Goal: Transaction & Acquisition: Purchase product/service

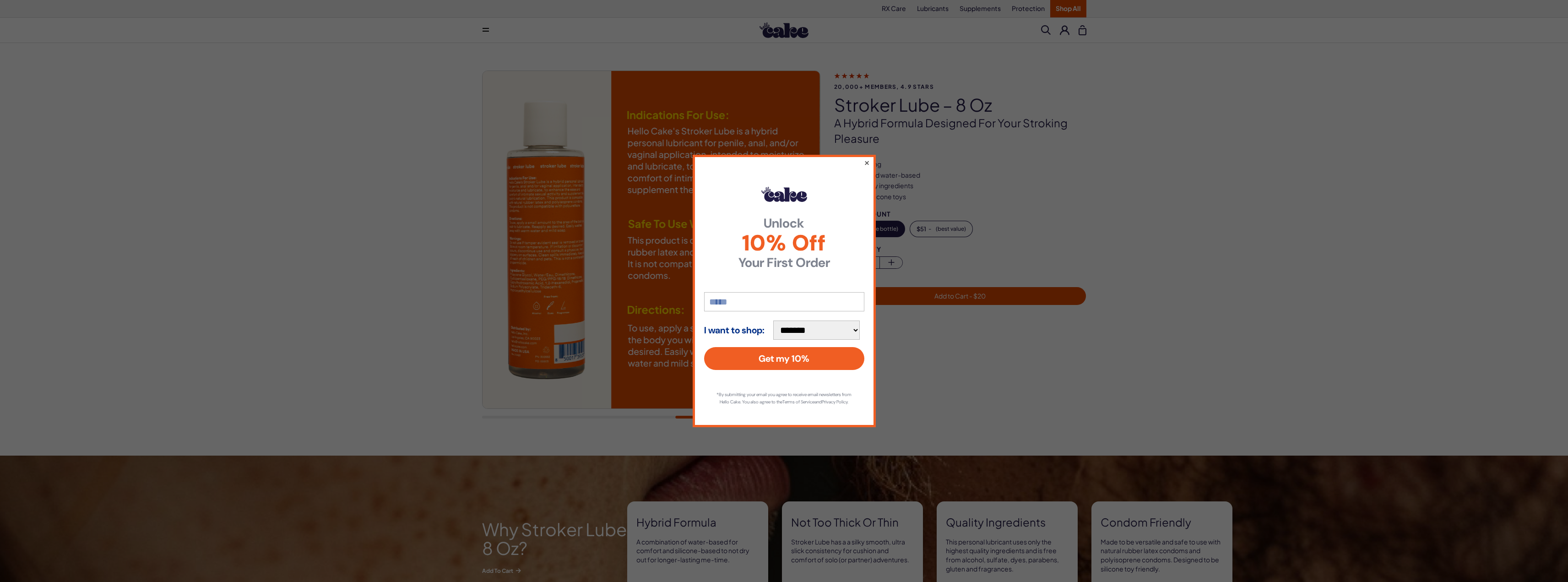
click at [866, 157] on button "×" at bounding box center [866, 163] width 6 height 11
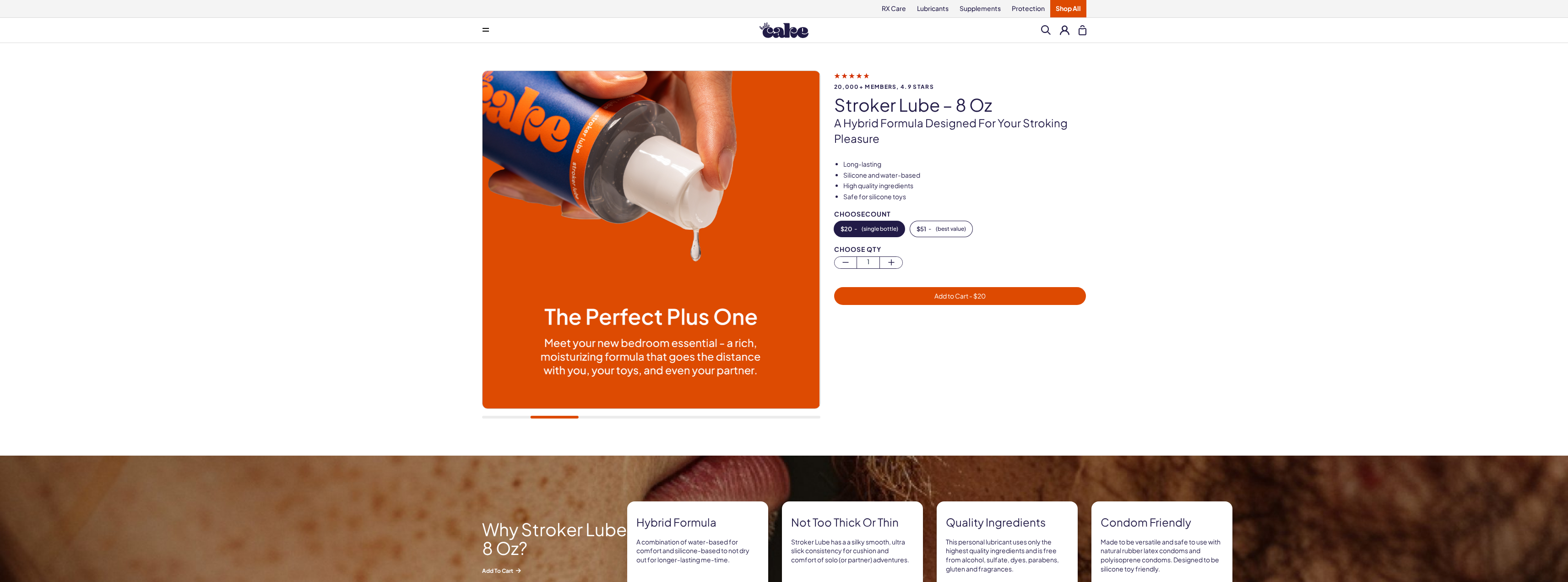
click at [554, 418] on div at bounding box center [651, 417] width 338 height 2
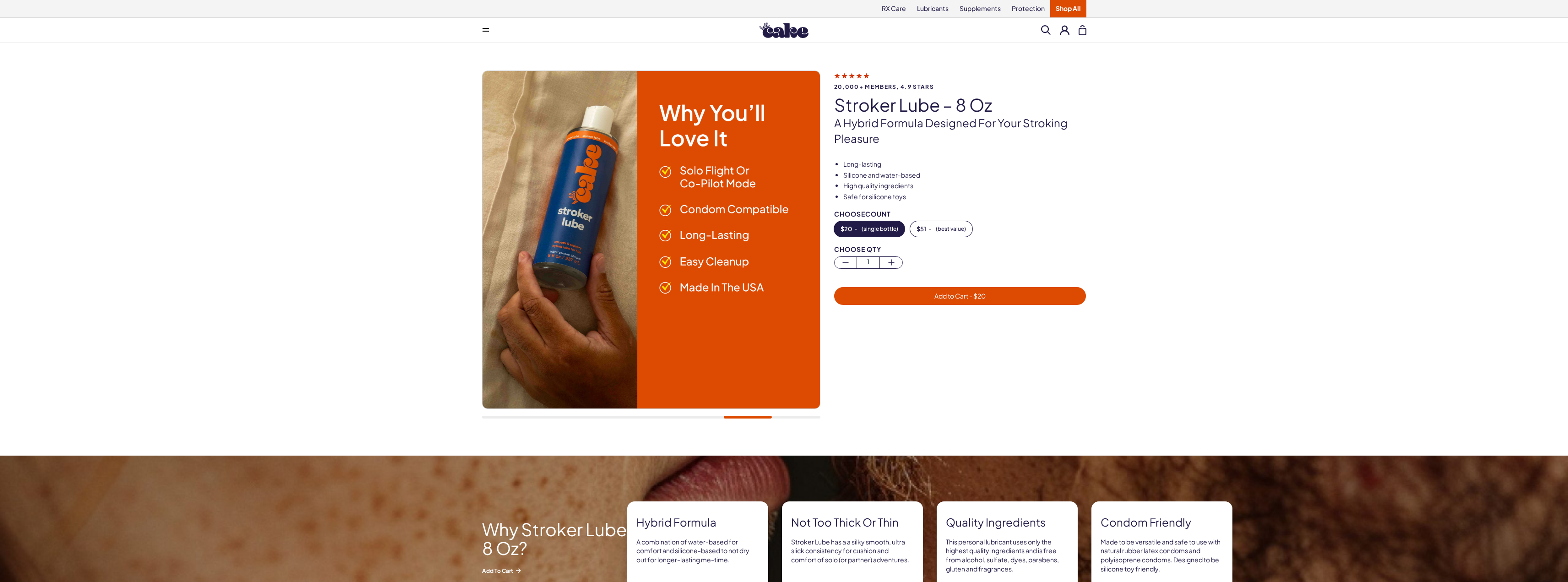
click at [686, 416] on div at bounding box center [651, 249] width 338 height 358
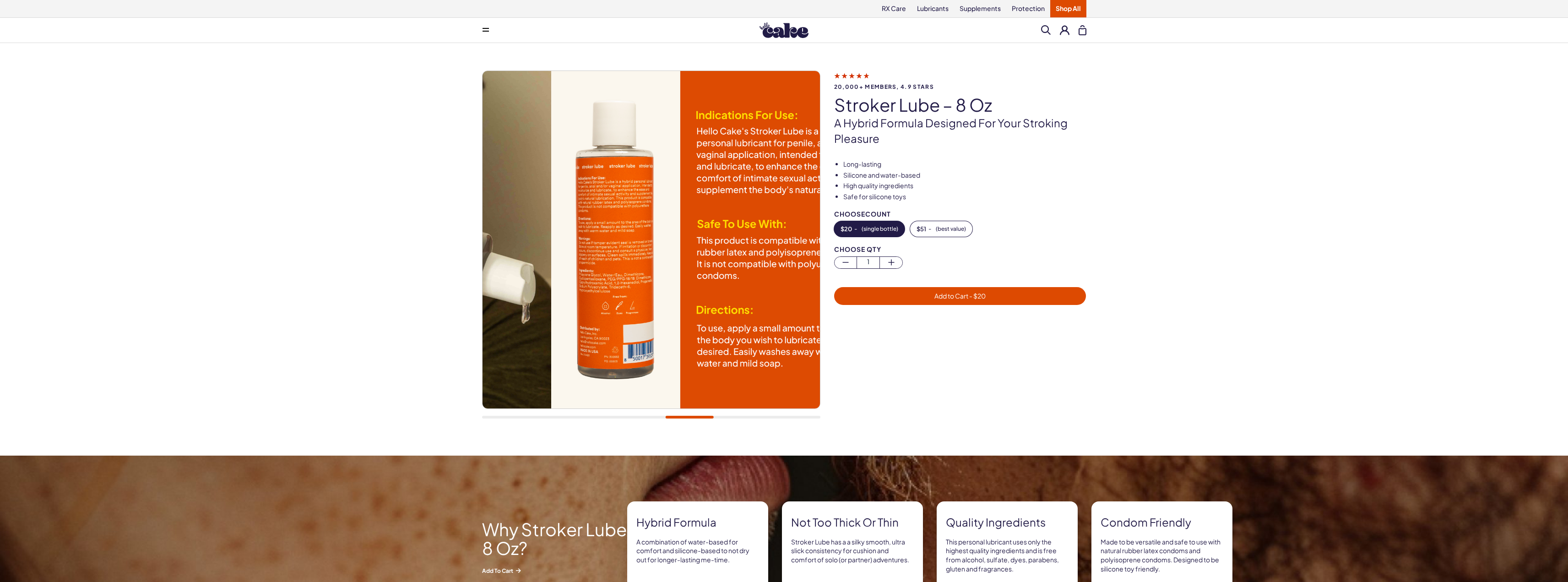
click at [690, 418] on div at bounding box center [651, 417] width 338 height 2
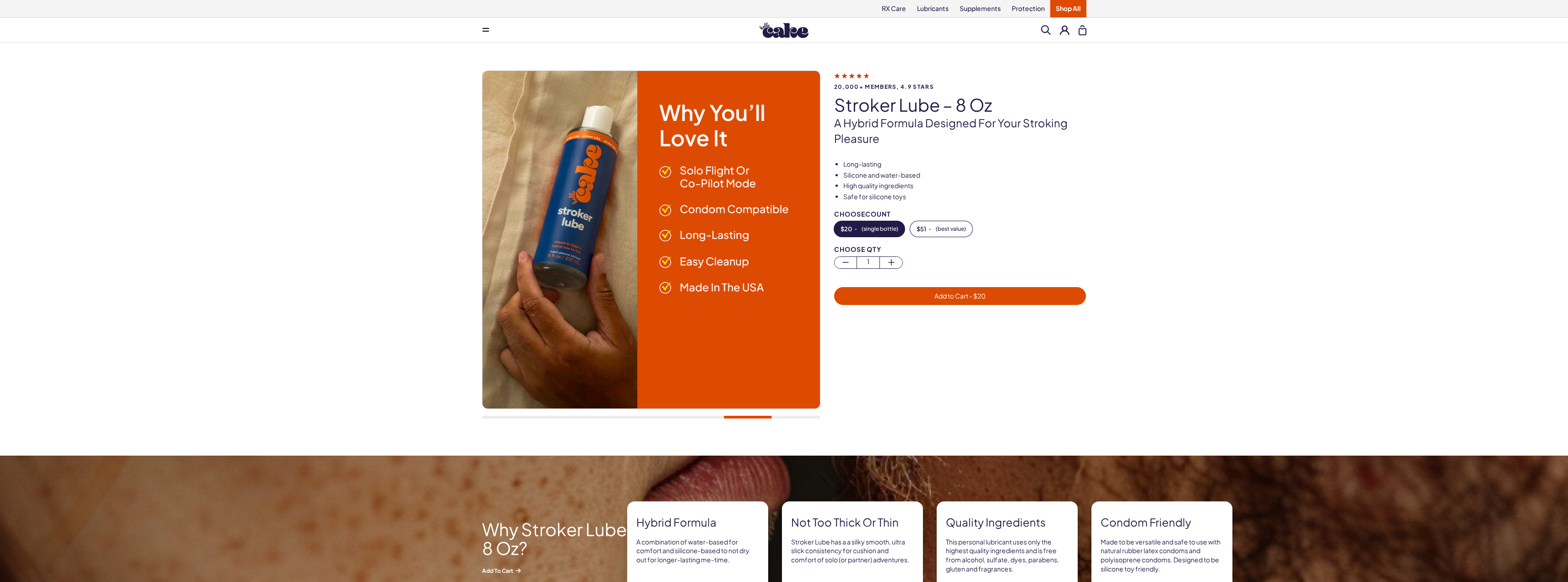
click at [690, 419] on div at bounding box center [651, 249] width 338 height 358
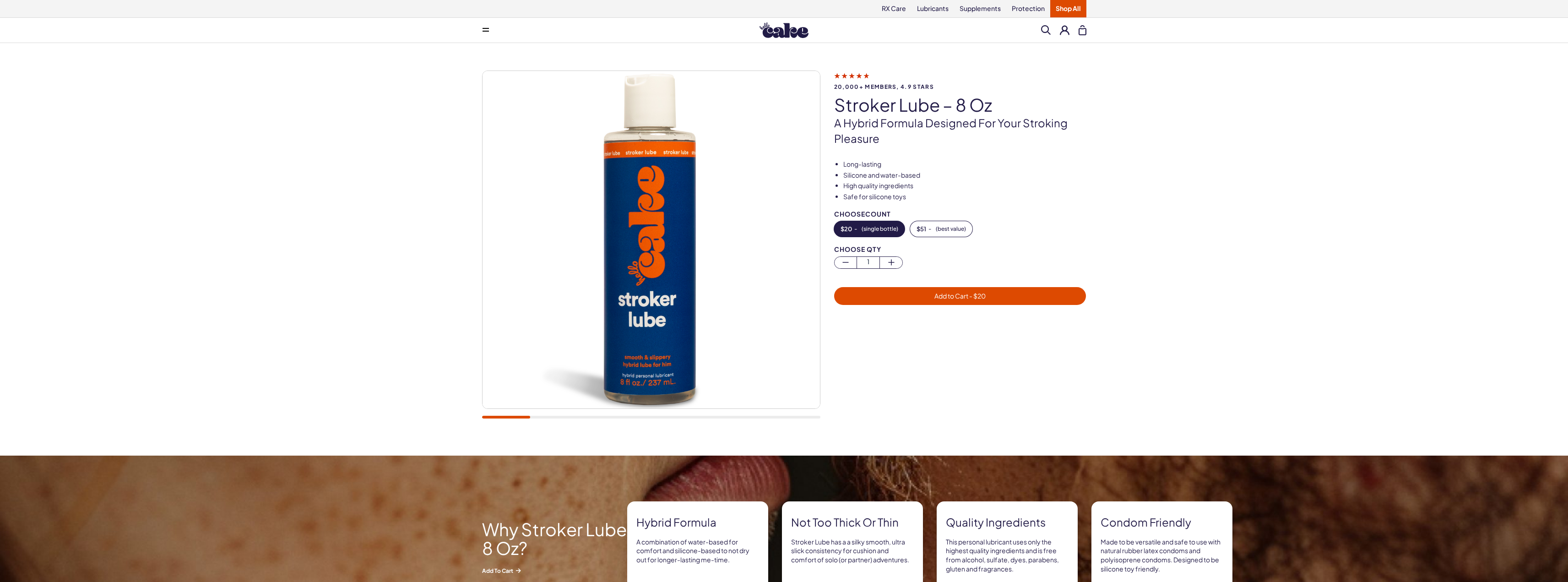
click at [931, 298] on span "Add to Cart - $ 20" at bounding box center [960, 296] width 241 height 10
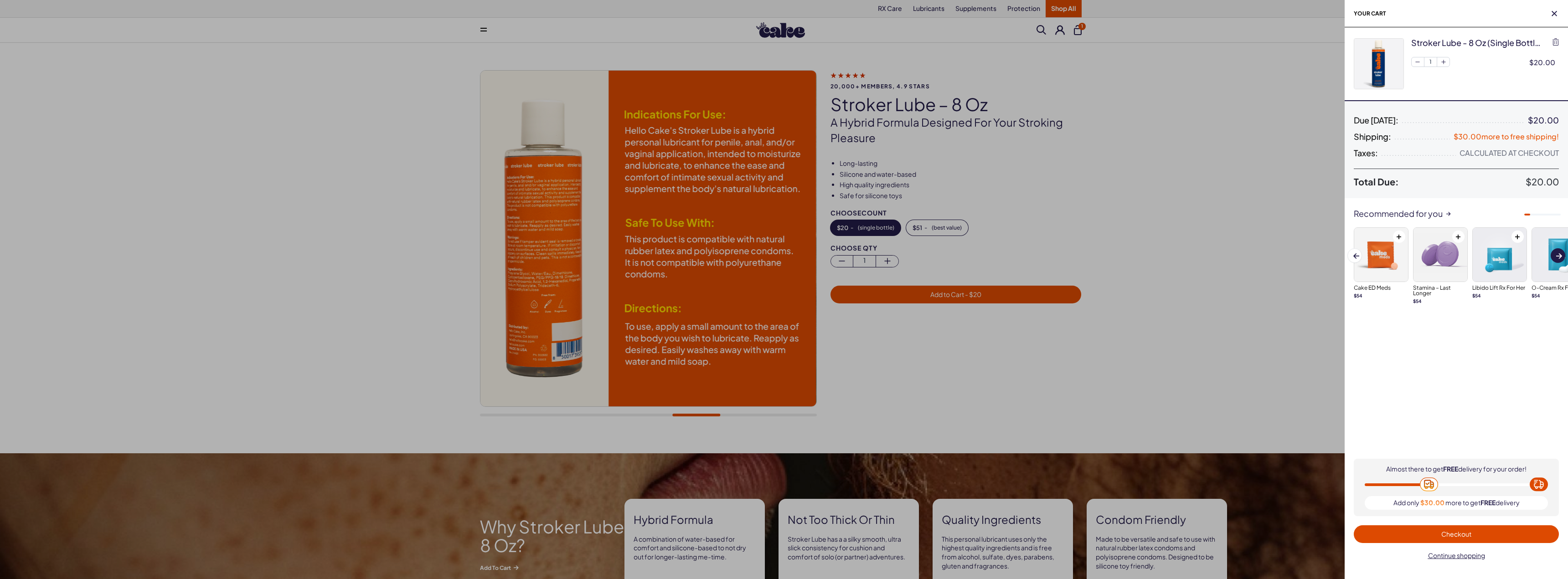
click at [1556, 251] on span "Next slide" at bounding box center [1559, 255] width 6 height 8
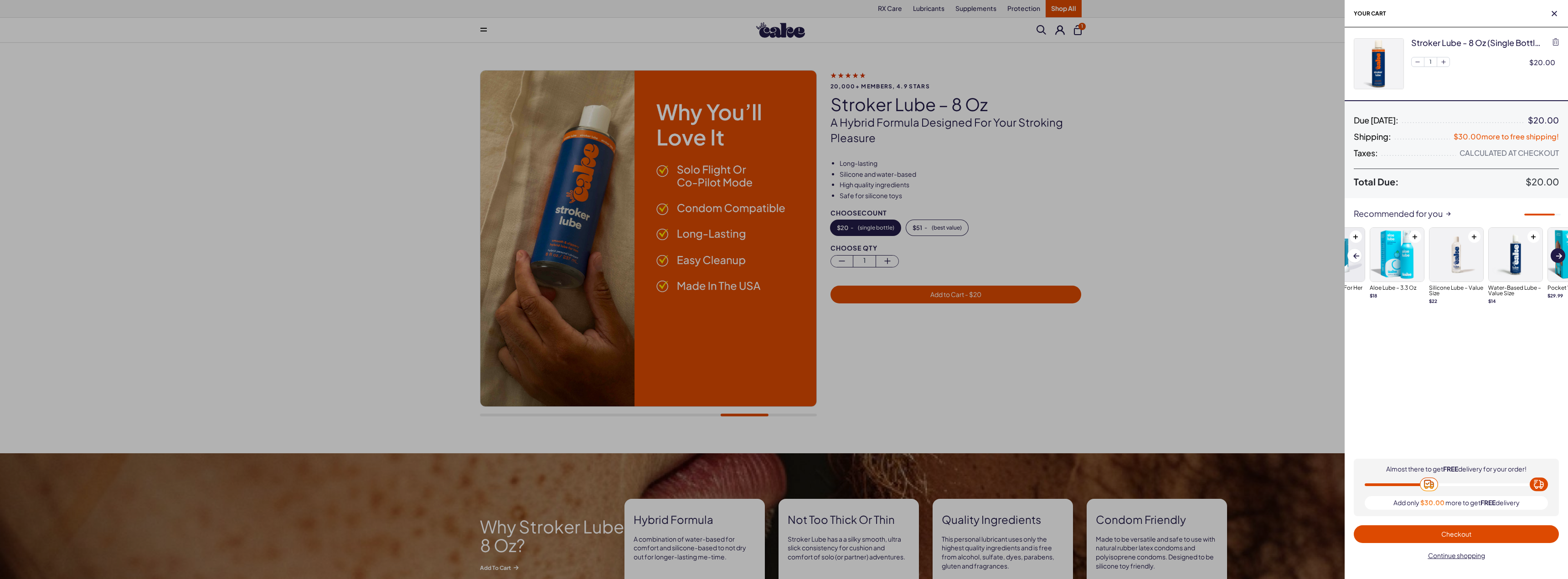
click at [1556, 251] on span "Next slide" at bounding box center [1559, 255] width 6 height 8
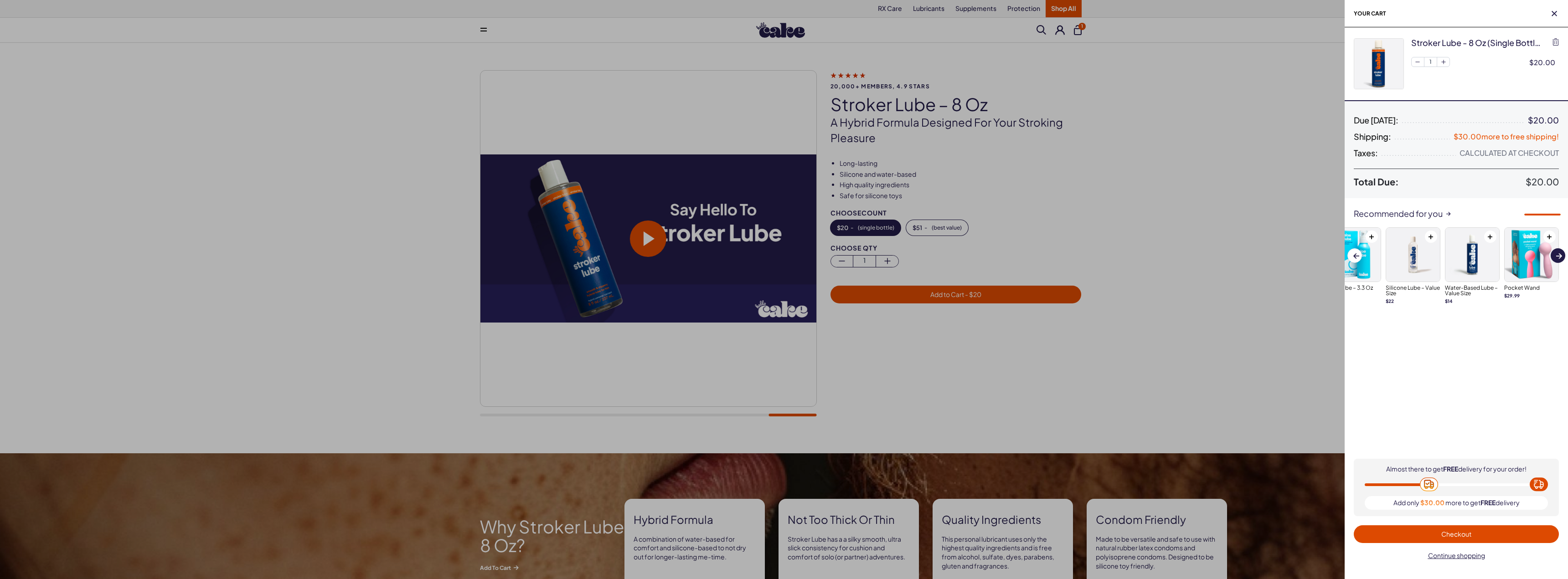
click at [1556, 251] on span "Next slide" at bounding box center [1559, 255] width 6 height 8
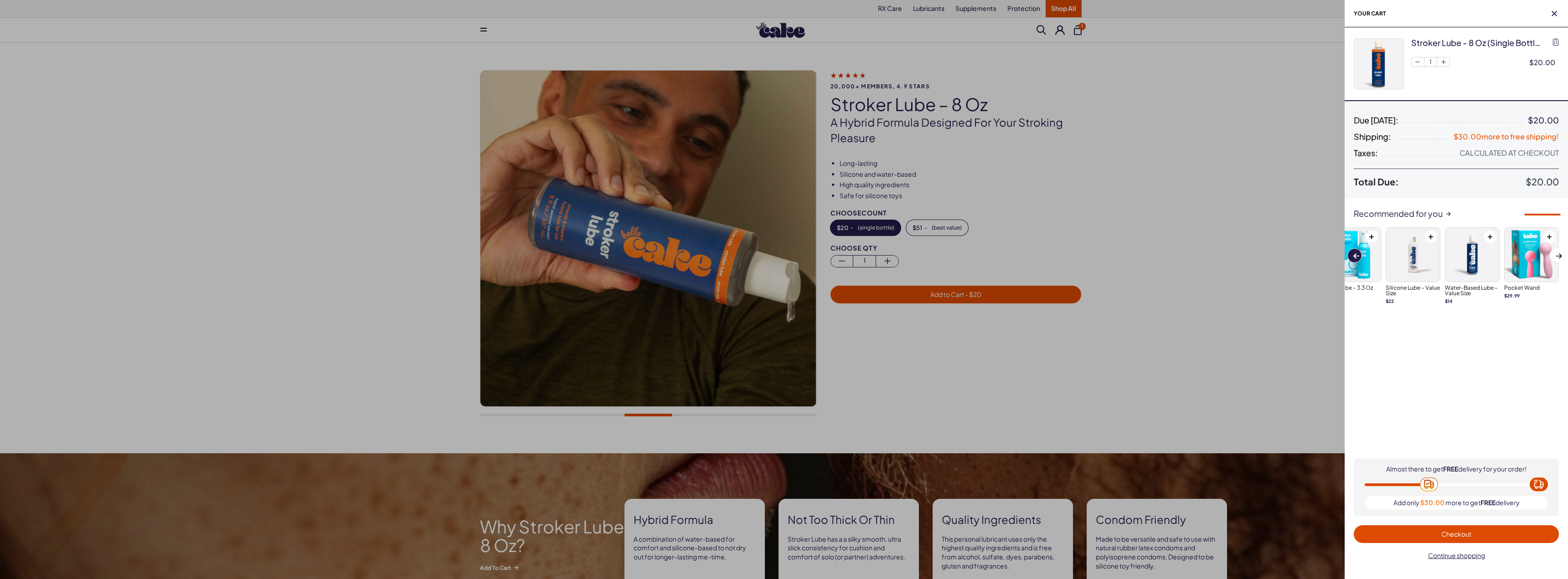
click at [1353, 257] on span at bounding box center [1356, 255] width 6 height 5
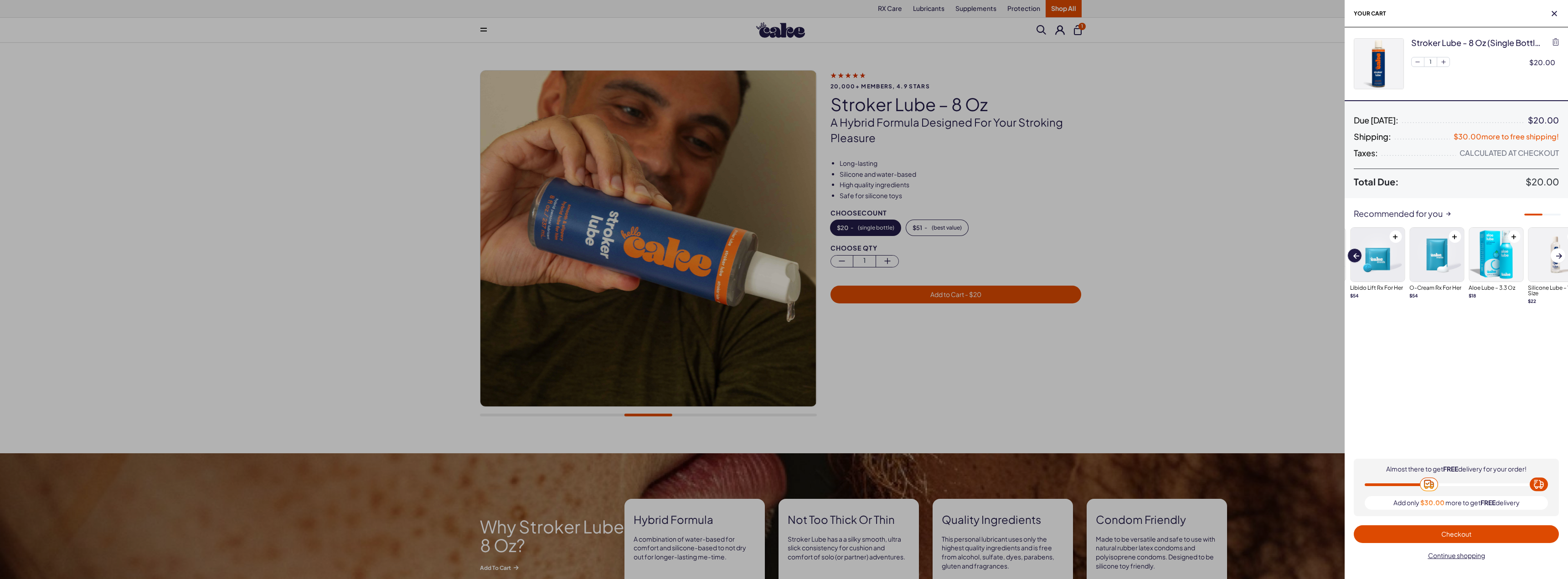
click at [1353, 257] on span at bounding box center [1356, 255] width 6 height 5
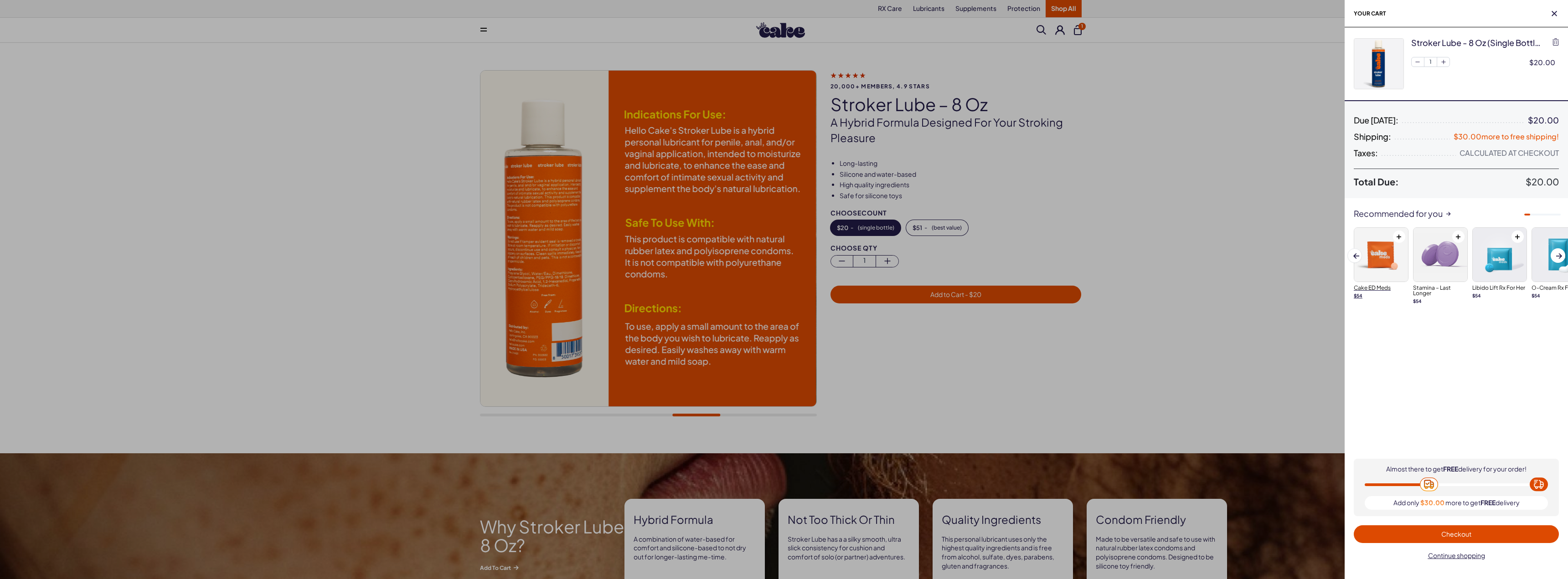
click at [1379, 252] on img at bounding box center [1381, 254] width 54 height 54
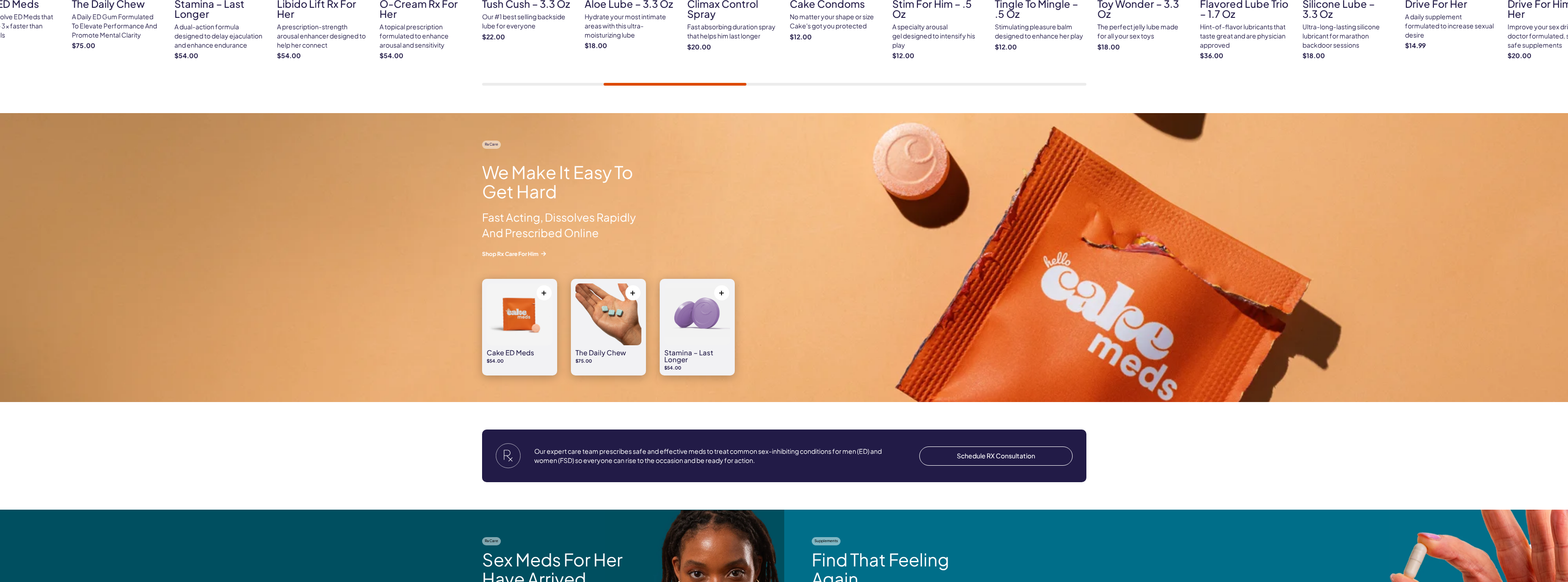
scroll to position [687, 0]
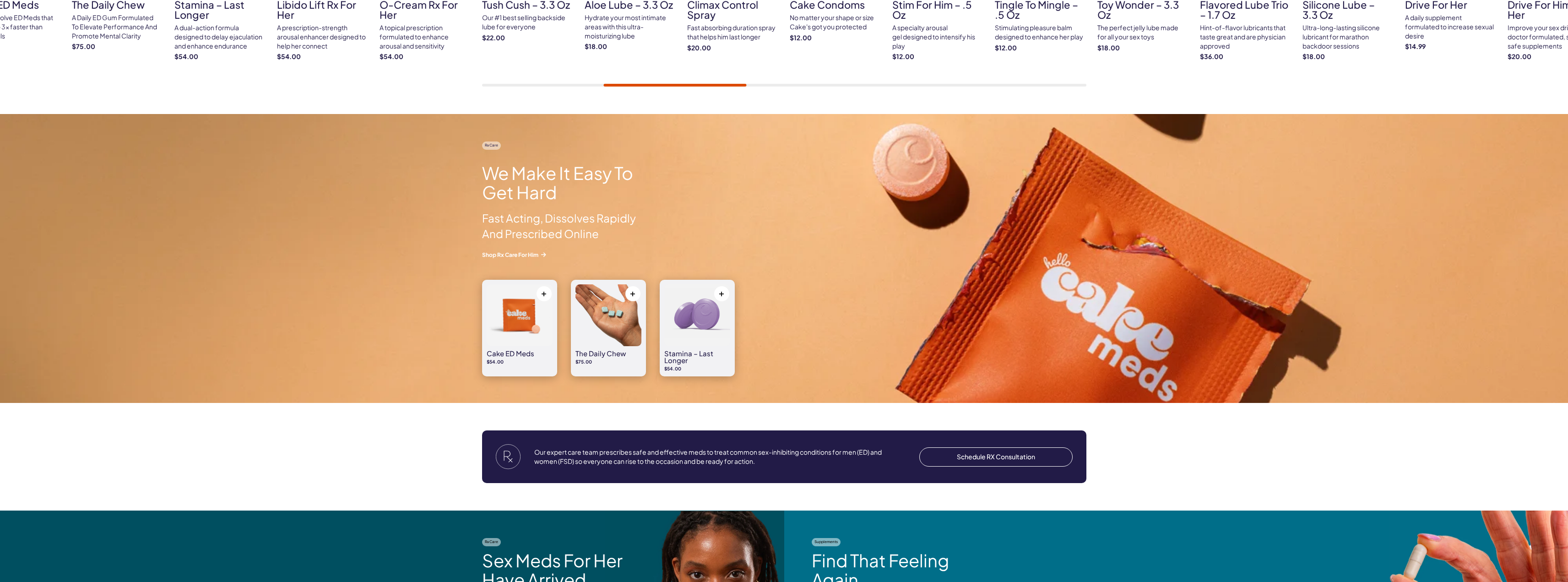
click at [513, 324] on img at bounding box center [520, 315] width 66 height 62
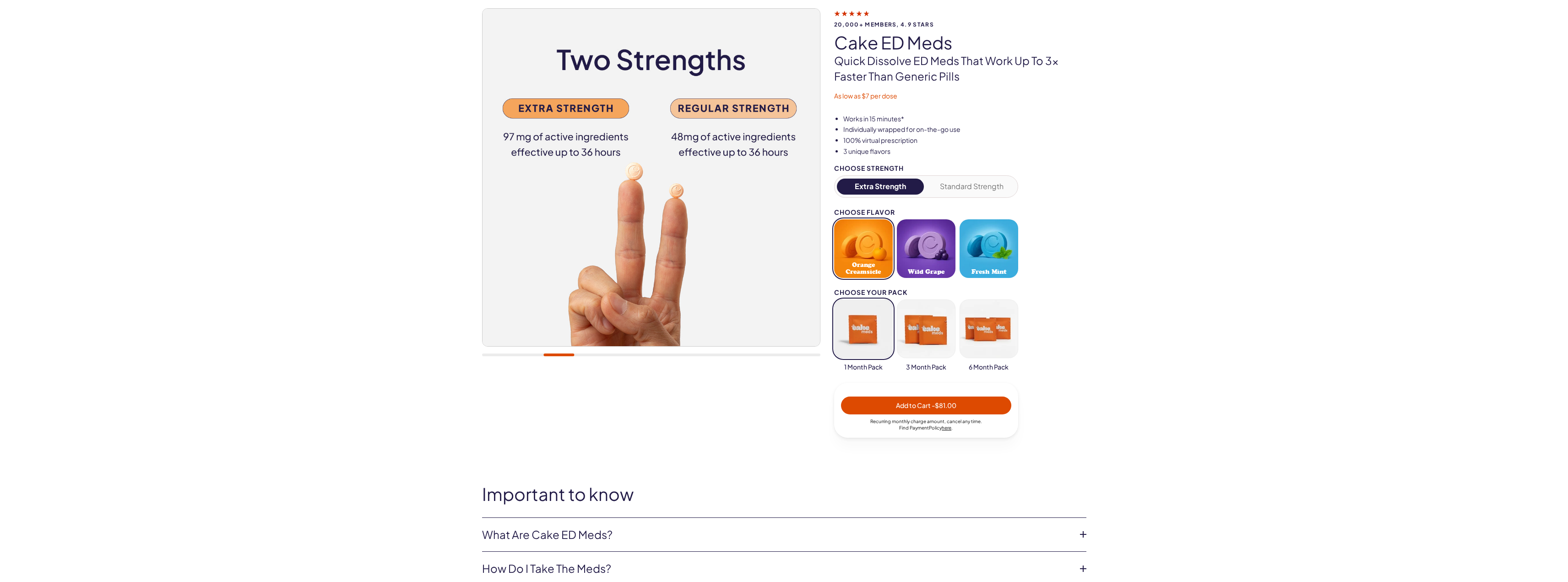
scroll to position [138, 0]
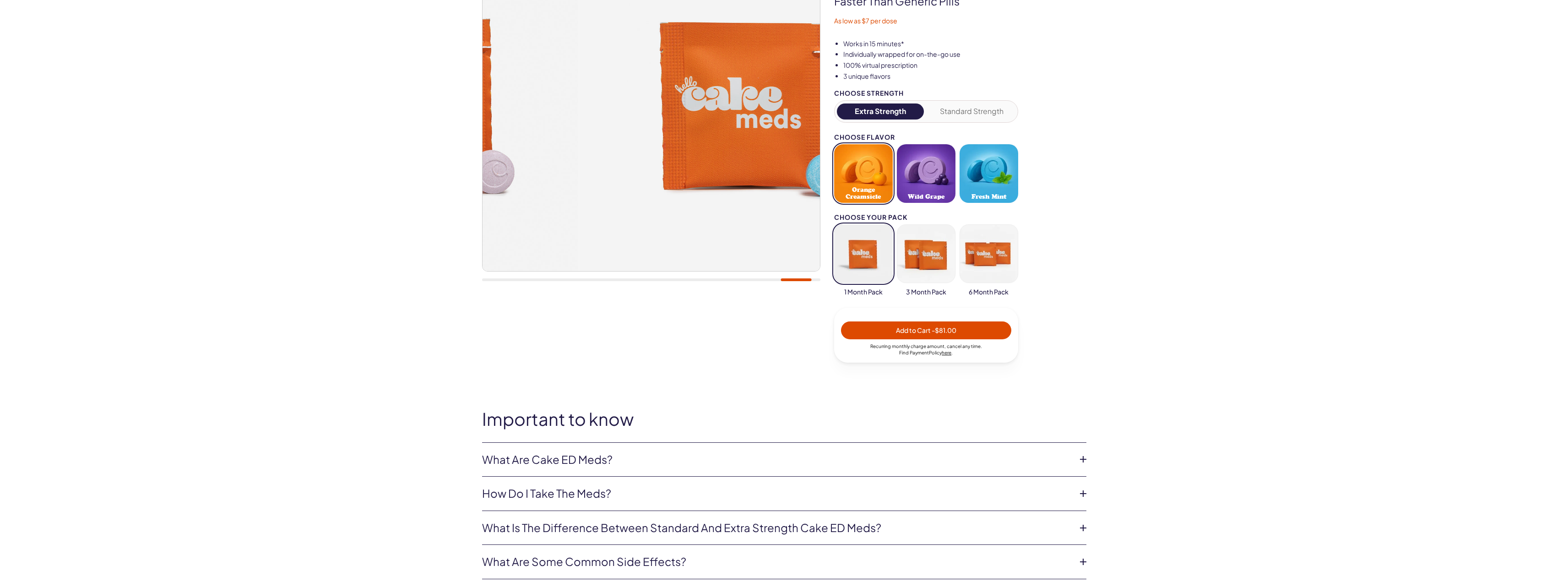
click at [790, 265] on div at bounding box center [651, 112] width 338 height 358
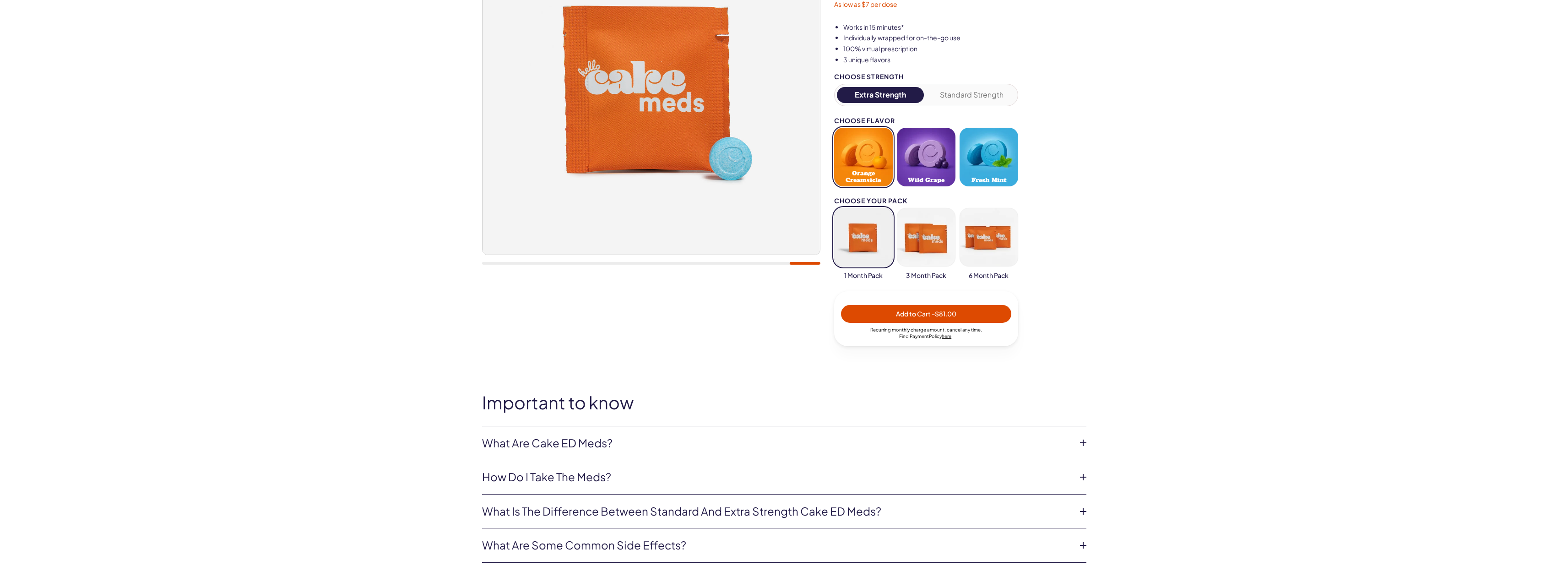
scroll to position [0, 0]
